Goal: Task Accomplishment & Management: Complete application form

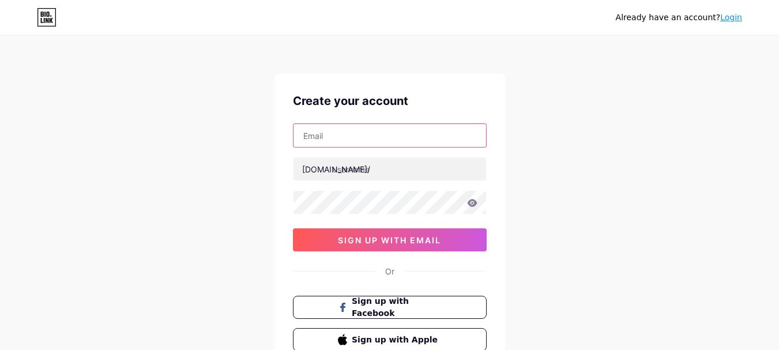
click at [353, 134] on input "text" at bounding box center [390, 135] width 193 height 23
paste input "[PERSON_NAME][EMAIL_ADDRESS][DOMAIN_NAME]"
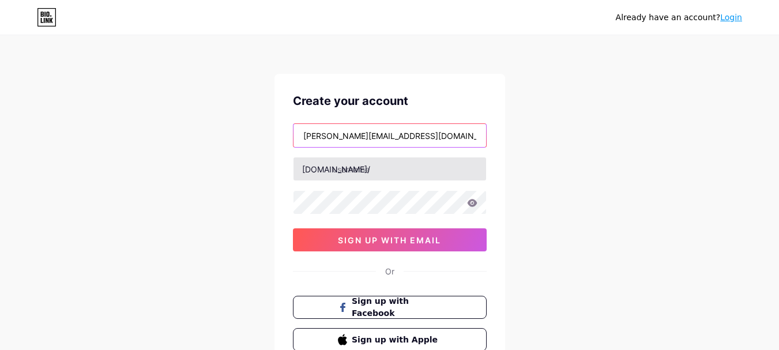
type input "[PERSON_NAME][EMAIL_ADDRESS][DOMAIN_NAME]"
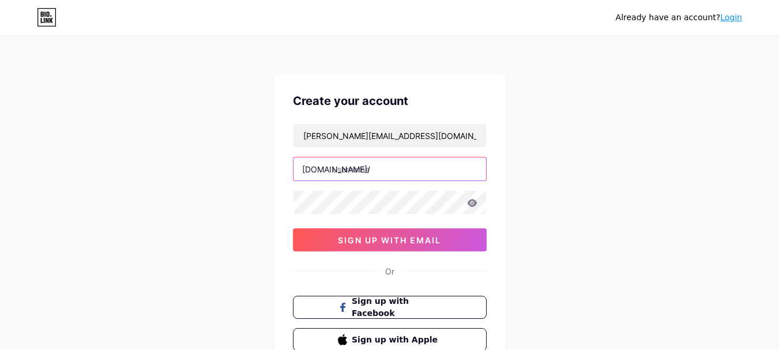
click at [378, 170] on input "text" at bounding box center [390, 168] width 193 height 23
type input "lora50001"
click at [474, 201] on icon at bounding box center [472, 202] width 10 height 7
click at [474, 201] on icon at bounding box center [472, 204] width 10 height 8
click at [427, 253] on div "Create your account [PERSON_NAME][EMAIL_ADDRESS][DOMAIN_NAME] [DOMAIN_NAME]/ lo…" at bounding box center [389, 222] width 231 height 296
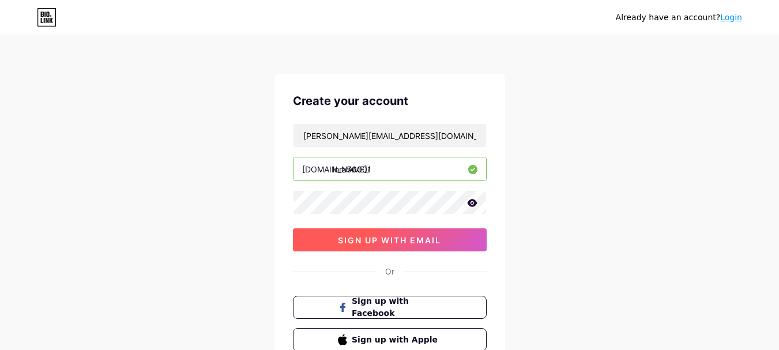
click at [427, 247] on button "sign up with email" at bounding box center [390, 239] width 194 height 23
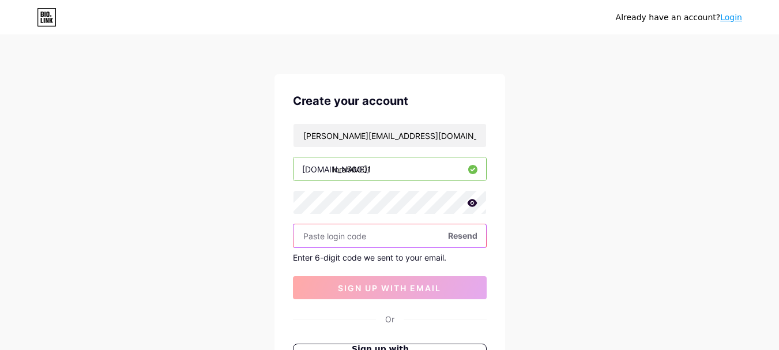
click at [347, 225] on input "text" at bounding box center [390, 235] width 193 height 23
paste input "260733"
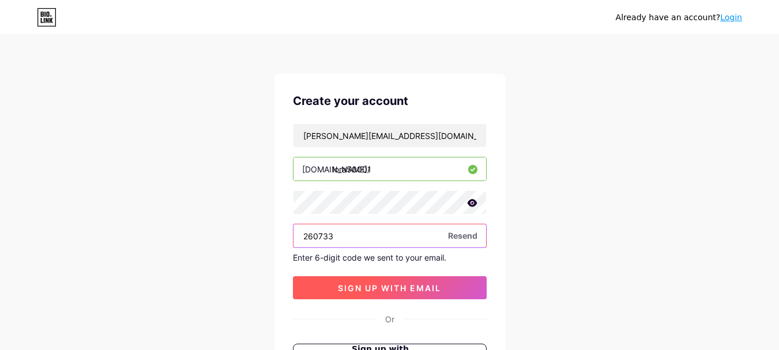
type input "260733"
click at [399, 292] on span "sign up with email" at bounding box center [389, 288] width 103 height 10
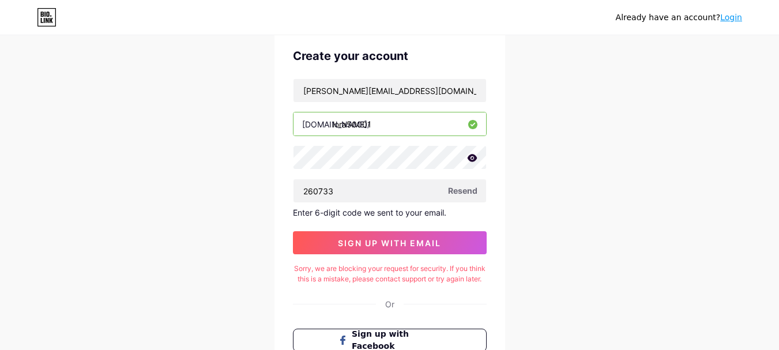
scroll to position [58, 0]
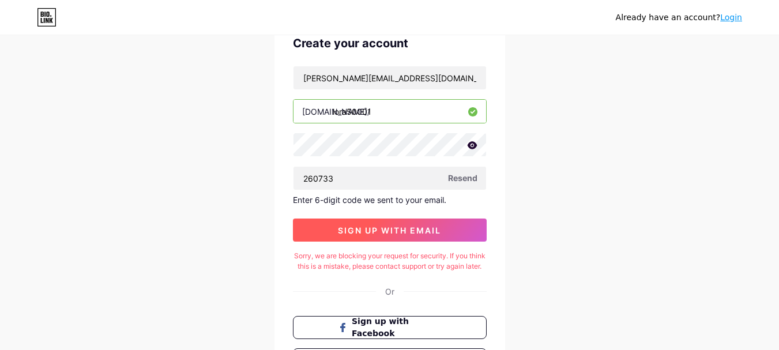
click at [351, 233] on span "sign up with email" at bounding box center [389, 230] width 103 height 10
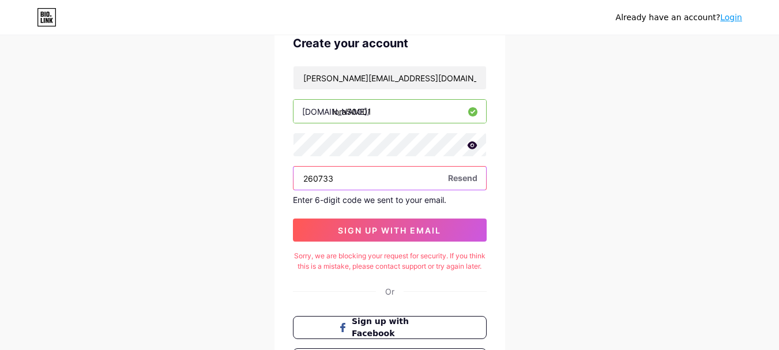
click at [349, 172] on input "260733" at bounding box center [390, 178] width 193 height 23
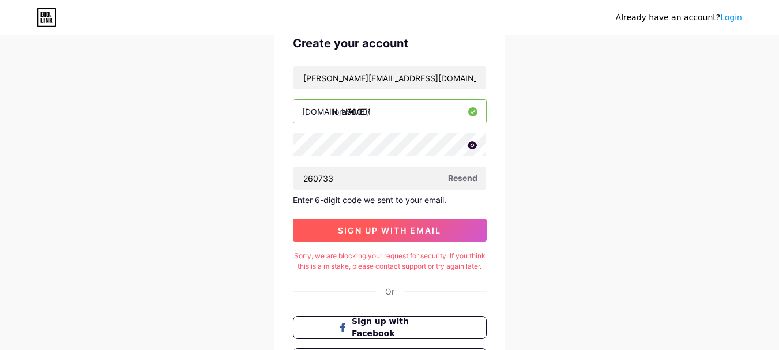
click at [409, 232] on span "sign up with email" at bounding box center [389, 230] width 103 height 10
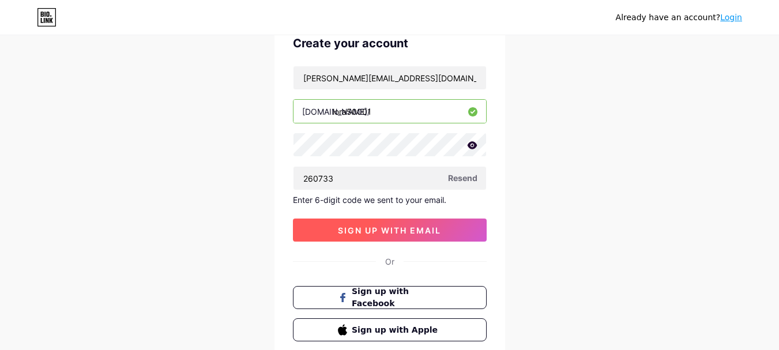
click at [382, 234] on span "sign up with email" at bounding box center [389, 230] width 103 height 10
click at [398, 228] on span "sign up with email" at bounding box center [389, 230] width 103 height 10
click at [382, 232] on span "sign up with email" at bounding box center [389, 230] width 103 height 10
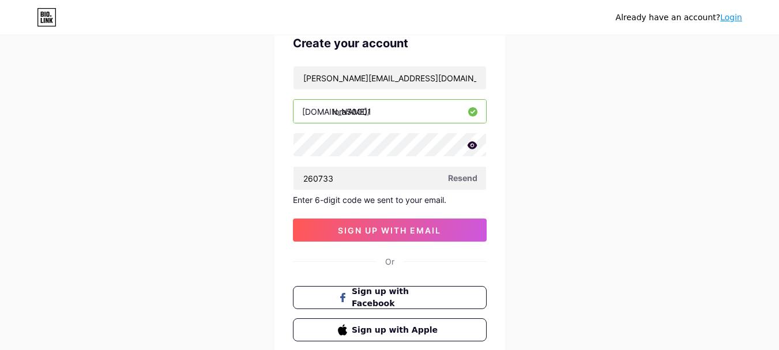
click at [458, 182] on span "Resend" at bounding box center [462, 178] width 29 height 12
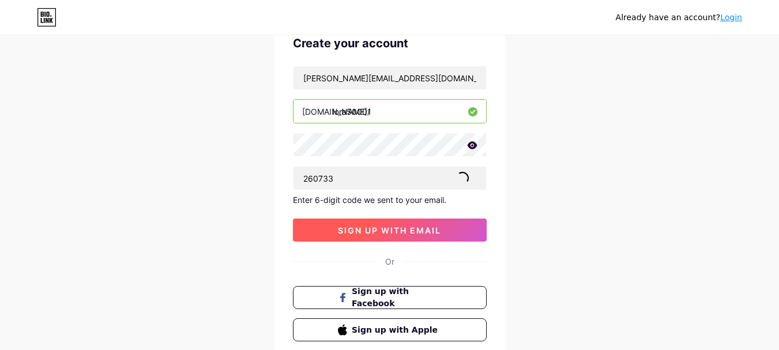
click at [419, 227] on span "sign up with email" at bounding box center [389, 230] width 103 height 10
